Goal: Task Accomplishment & Management: Manage account settings

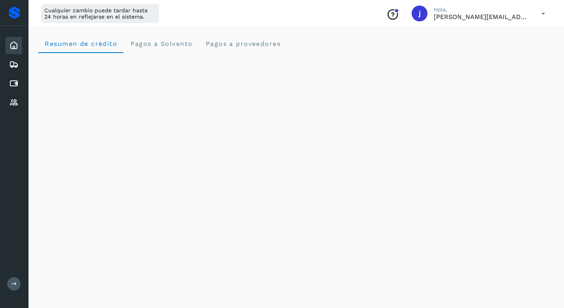
scroll to position [222, 0]
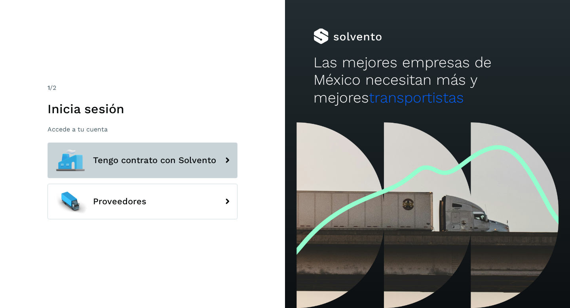
click at [137, 164] on span "Tengo contrato con Solvento" at bounding box center [154, 161] width 123 height 10
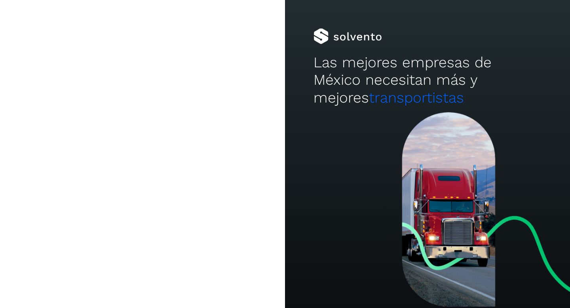
type input "**********"
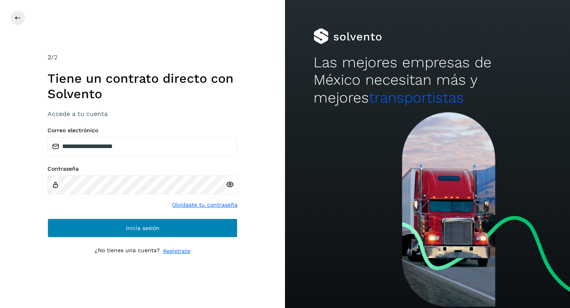
click at [128, 227] on span "Inicia sesión" at bounding box center [143, 228] width 34 height 6
